Goal: Information Seeking & Learning: Learn about a topic

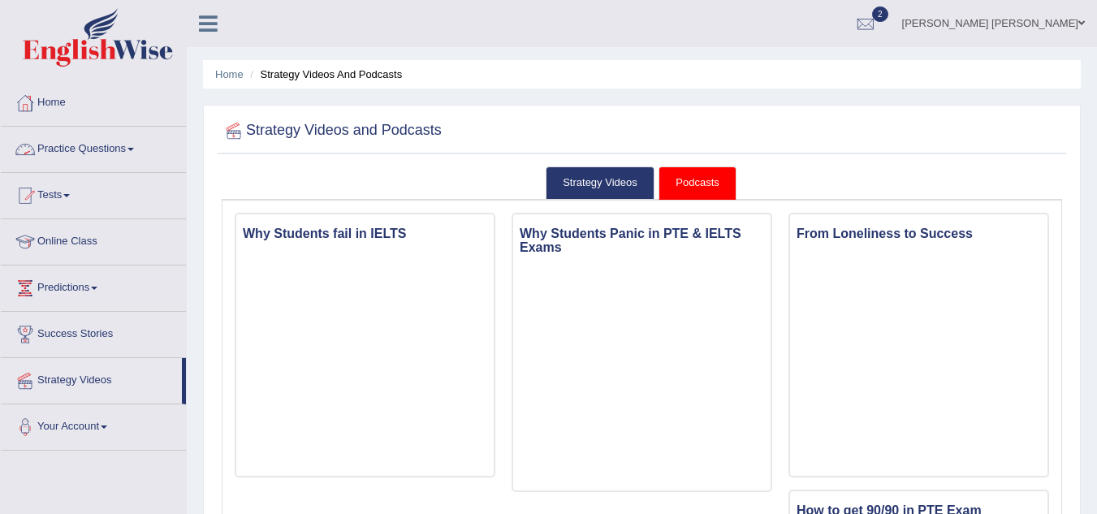
drag, startPoint x: 0, startPoint y: 0, endPoint x: 66, endPoint y: 112, distance: 130.0
click at [66, 112] on link "Home" at bounding box center [93, 100] width 185 height 41
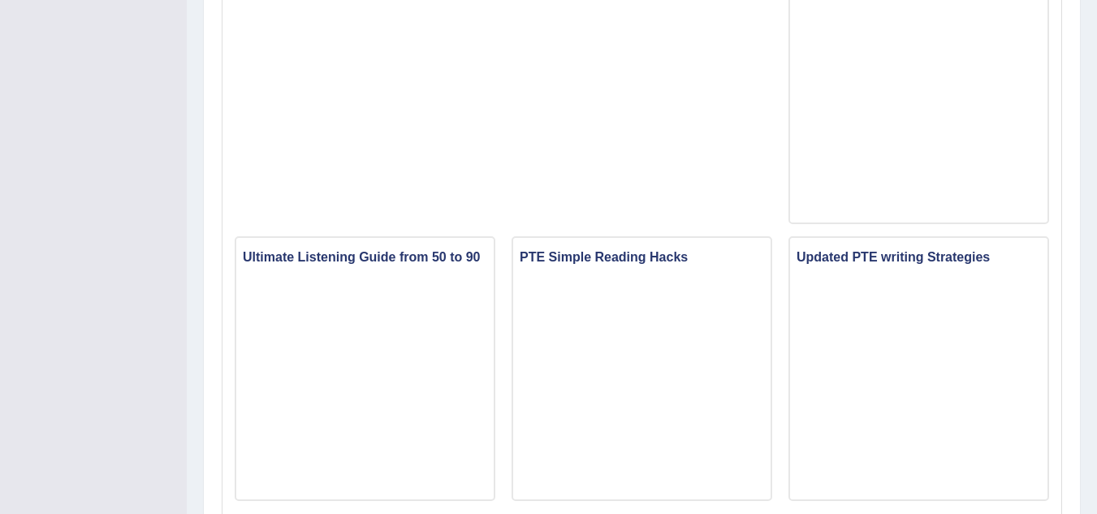
scroll to position [1403, 0]
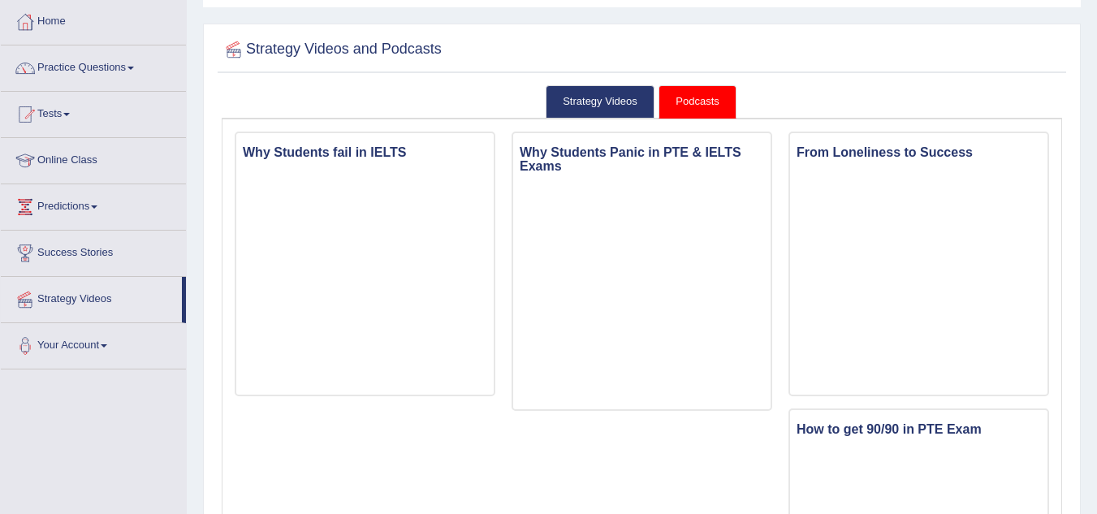
scroll to position [0, 0]
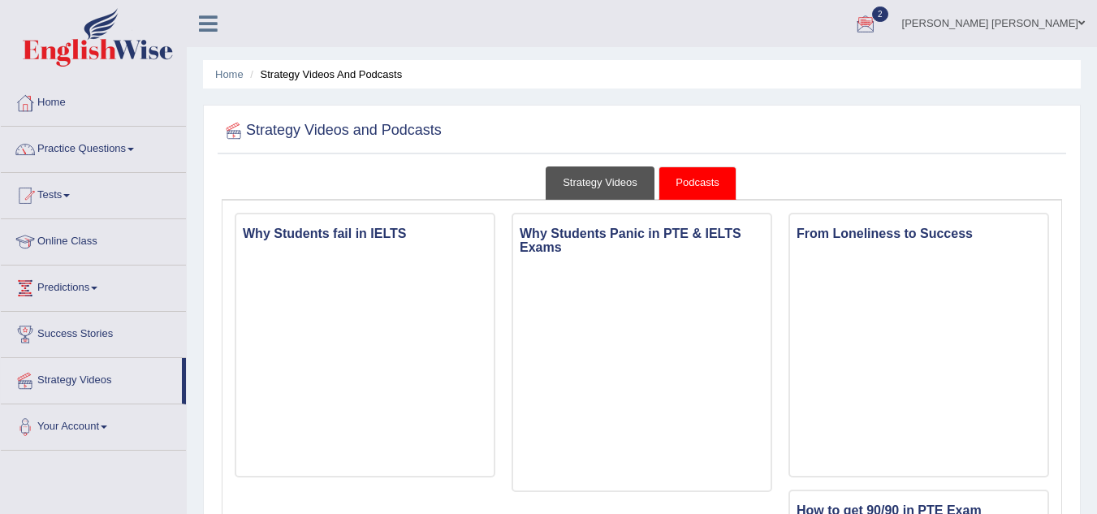
click at [609, 182] on link "Strategy Videos" at bounding box center [600, 182] width 109 height 33
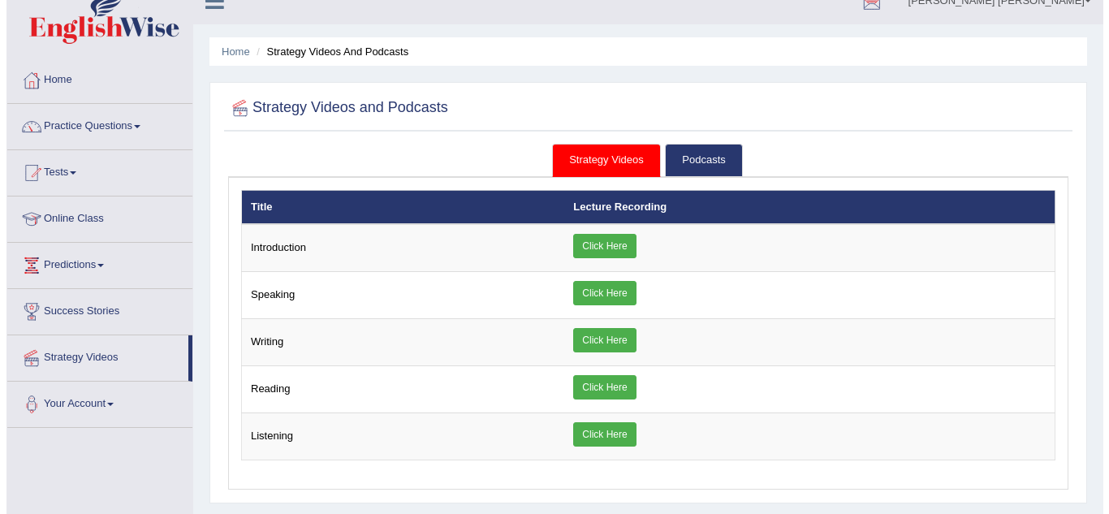
scroll to position [24, 0]
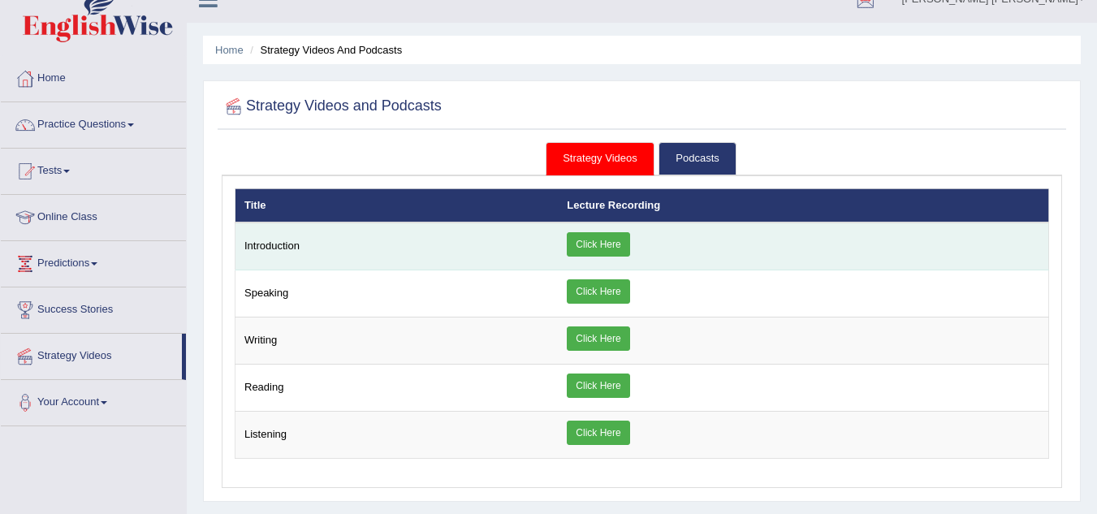
click at [601, 251] on link "Click Here" at bounding box center [598, 244] width 63 height 24
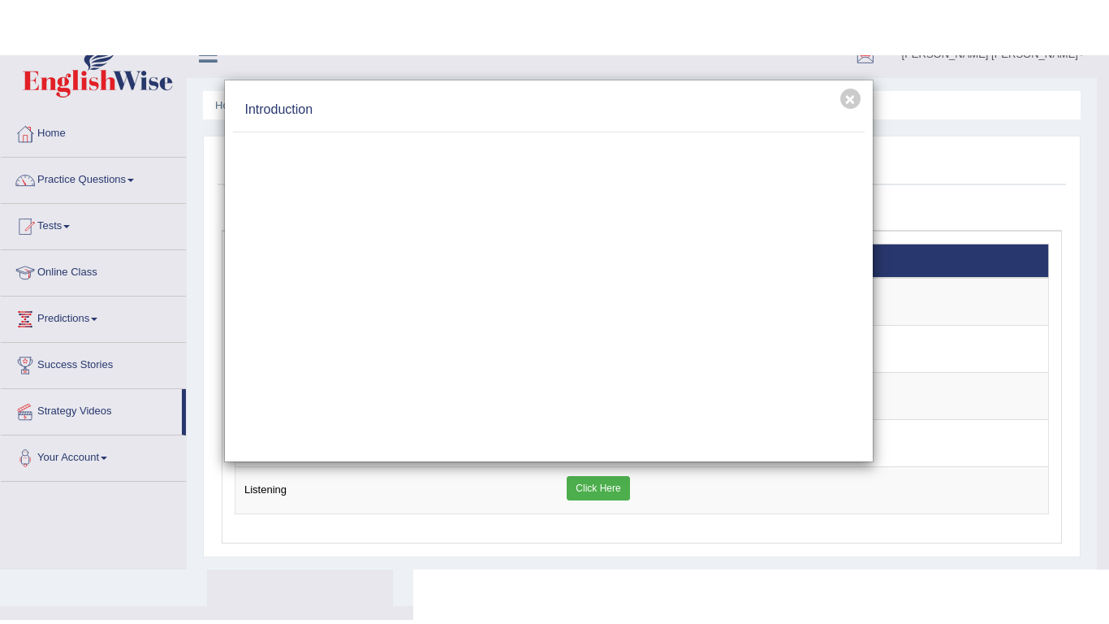
scroll to position [0, 0]
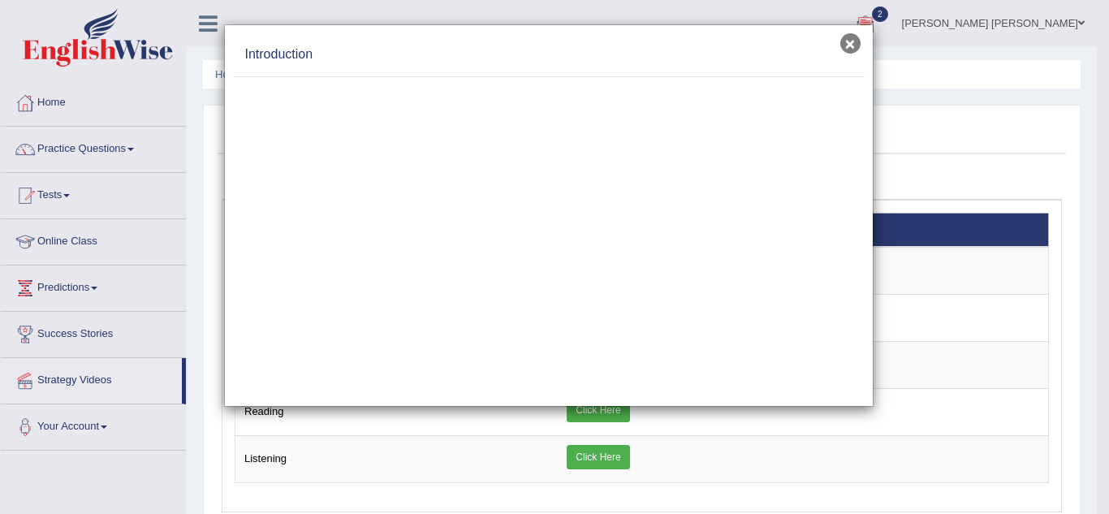
click at [852, 43] on button "×" at bounding box center [851, 43] width 20 height 20
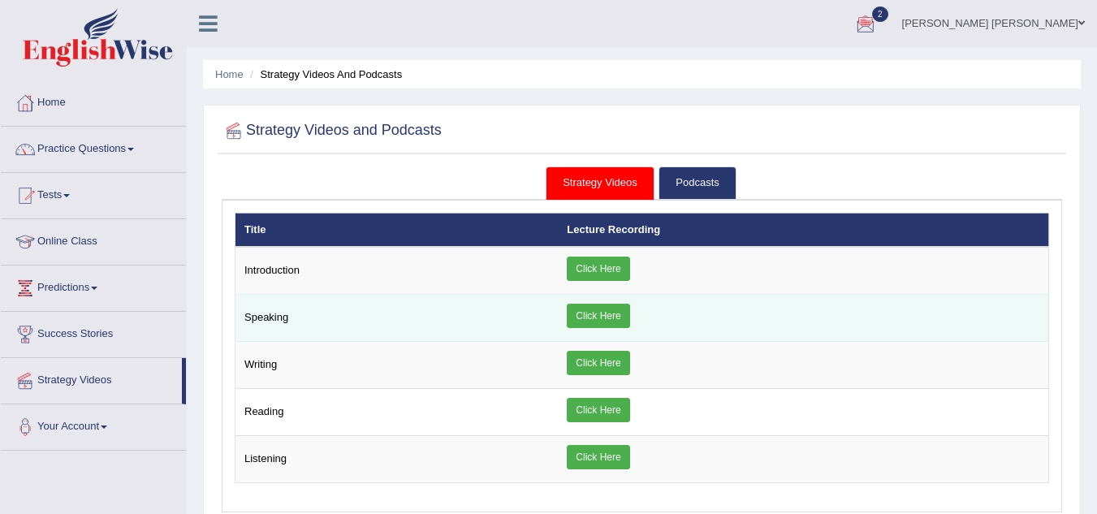
click at [586, 325] on link "Click Here" at bounding box center [598, 316] width 63 height 24
